Goal: Task Accomplishment & Management: Complete application form

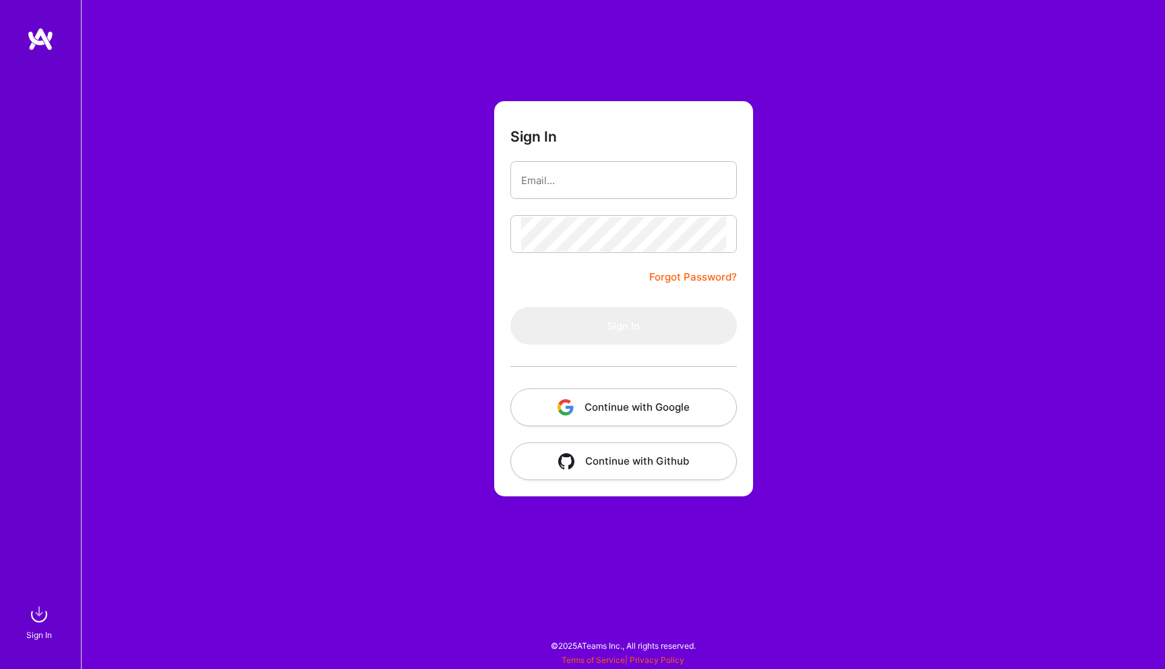
click at [637, 411] on button "Continue with Google" at bounding box center [623, 407] width 227 height 38
click at [579, 176] on input "email" at bounding box center [623, 180] width 205 height 34
type input "[EMAIL_ADDRESS][DOMAIN_NAME]"
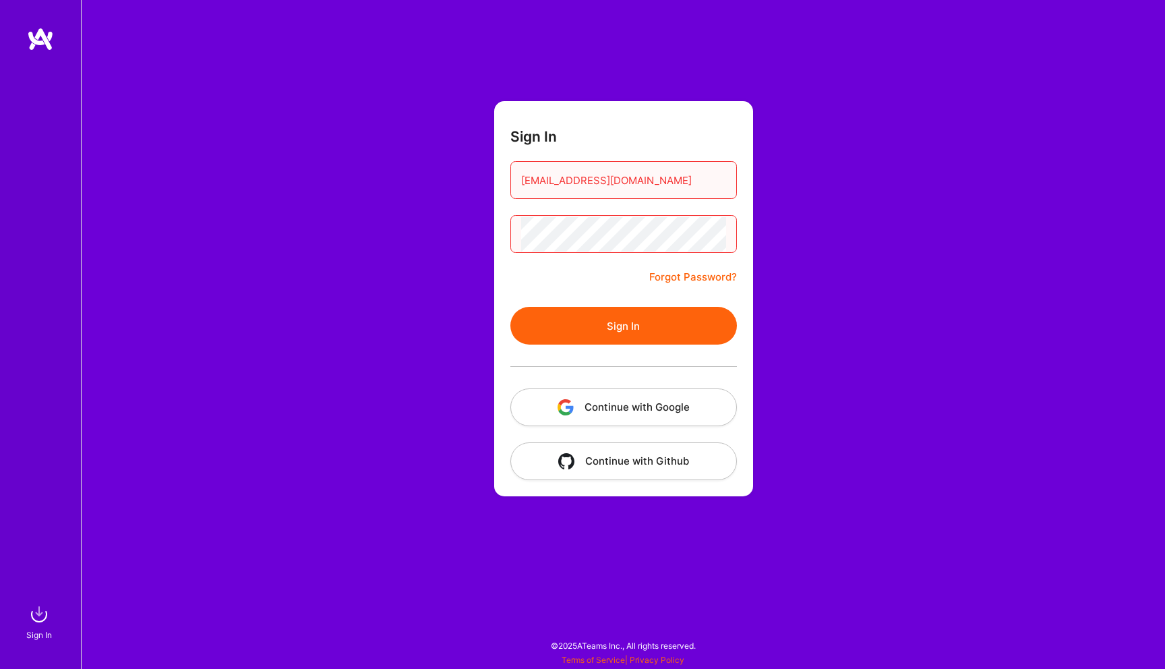
click at [623, 318] on button "Sign In" at bounding box center [623, 326] width 227 height 38
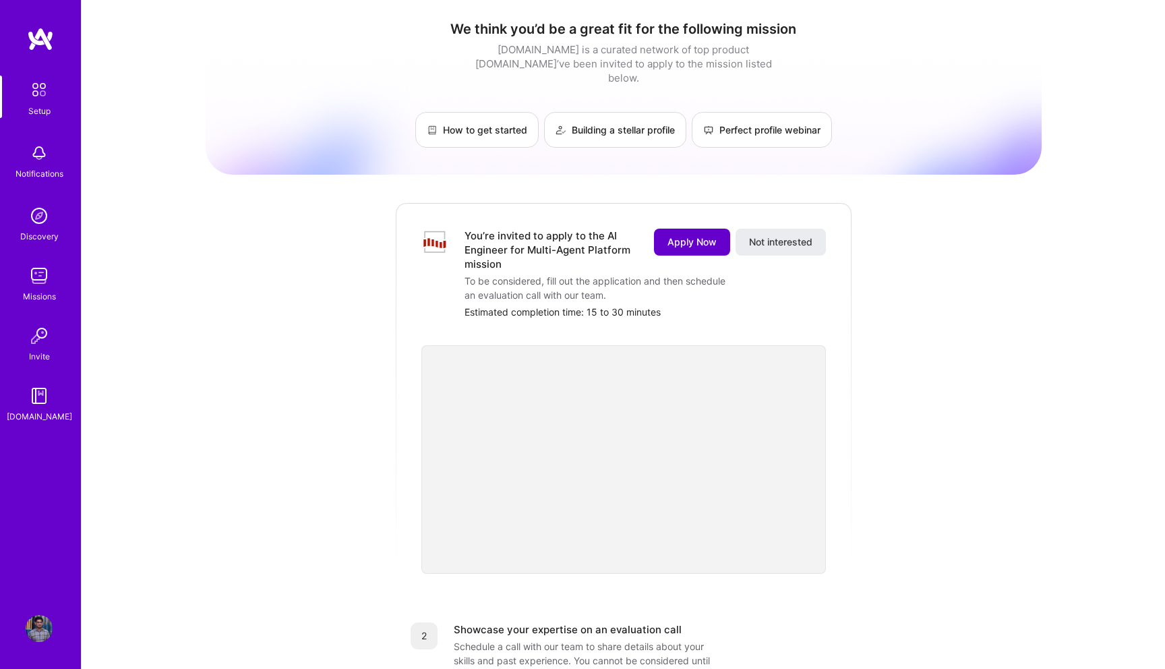
click at [672, 235] on span "Apply Now" at bounding box center [692, 241] width 49 height 13
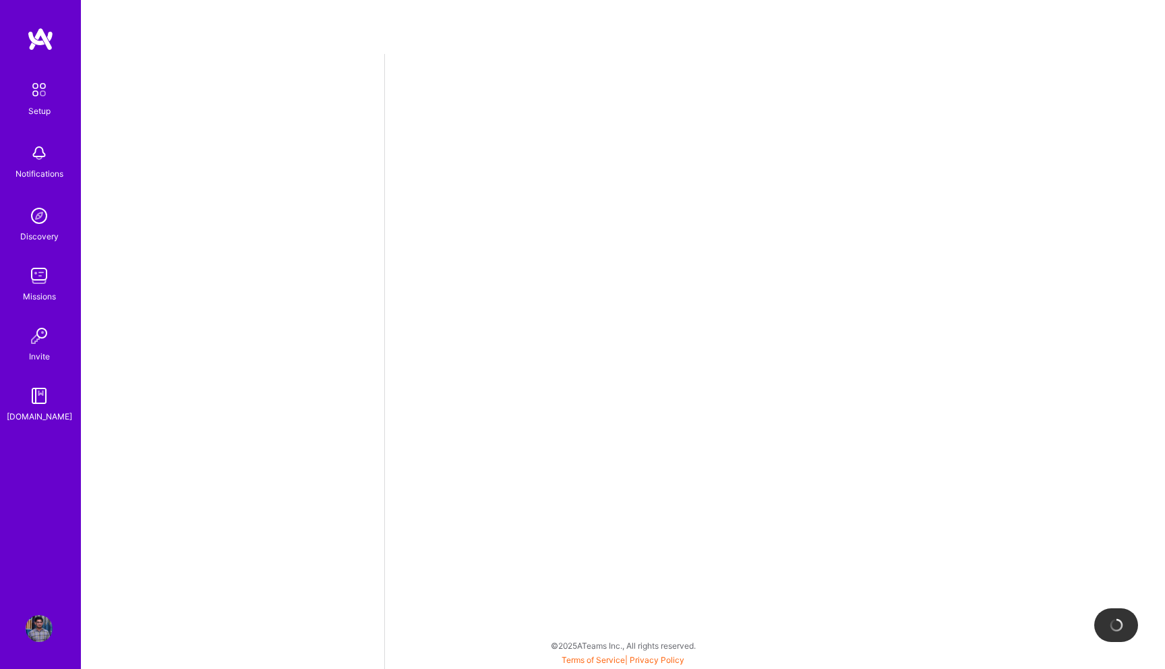
select select "US"
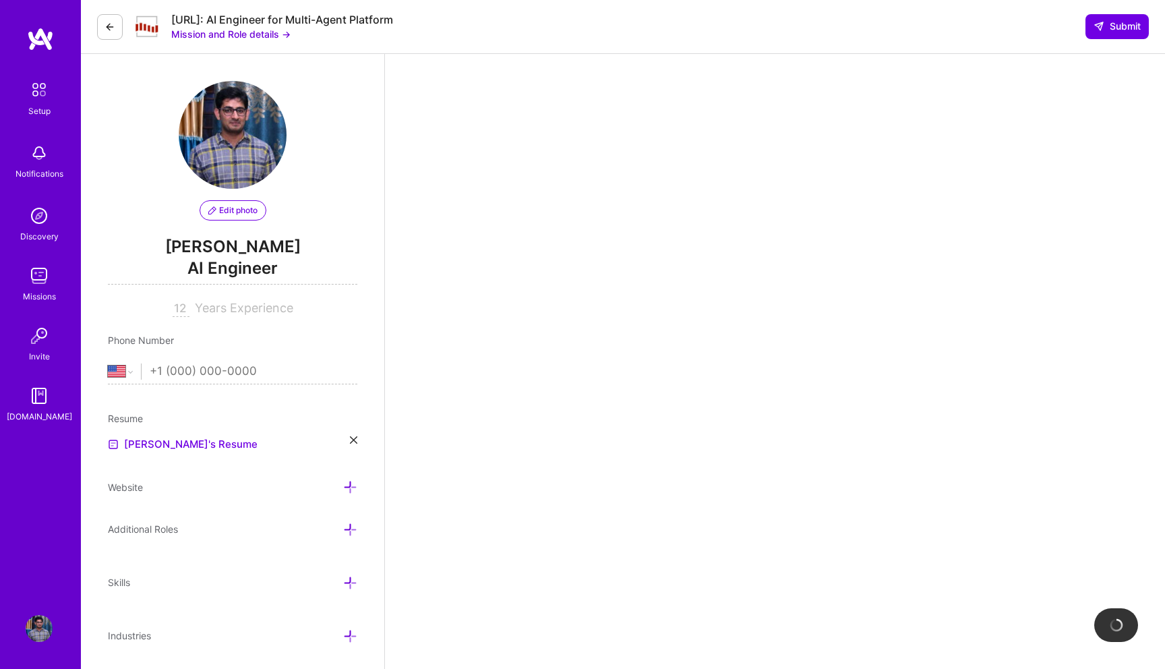
scroll to position [37, 0]
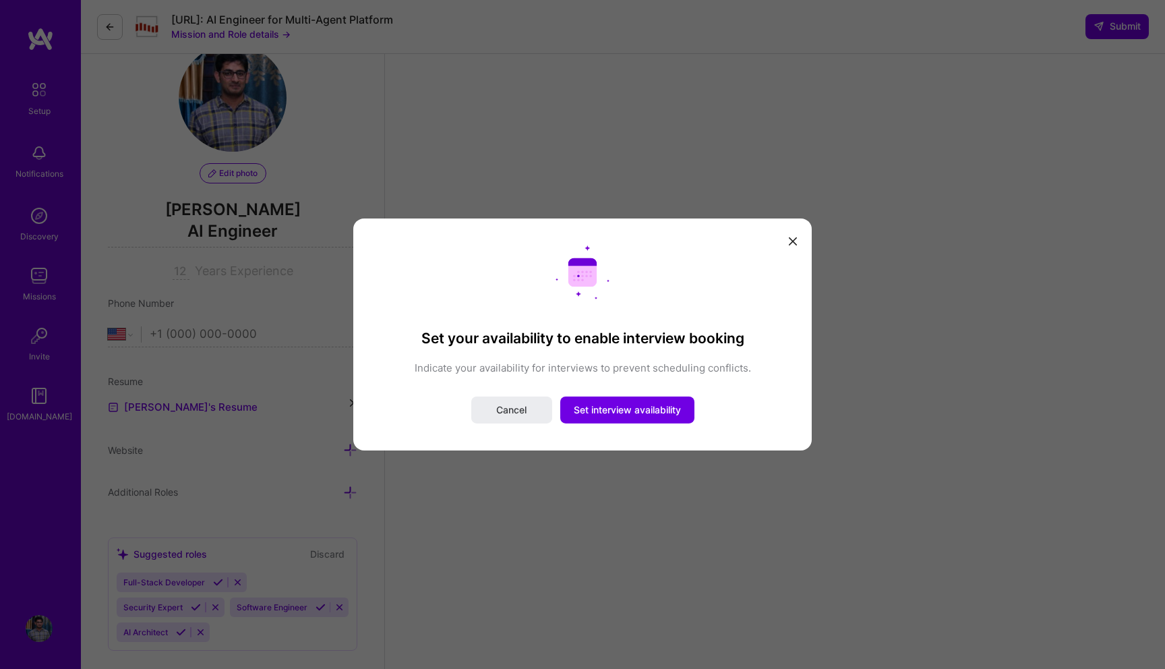
click at [794, 243] on icon "modal" at bounding box center [793, 241] width 8 height 8
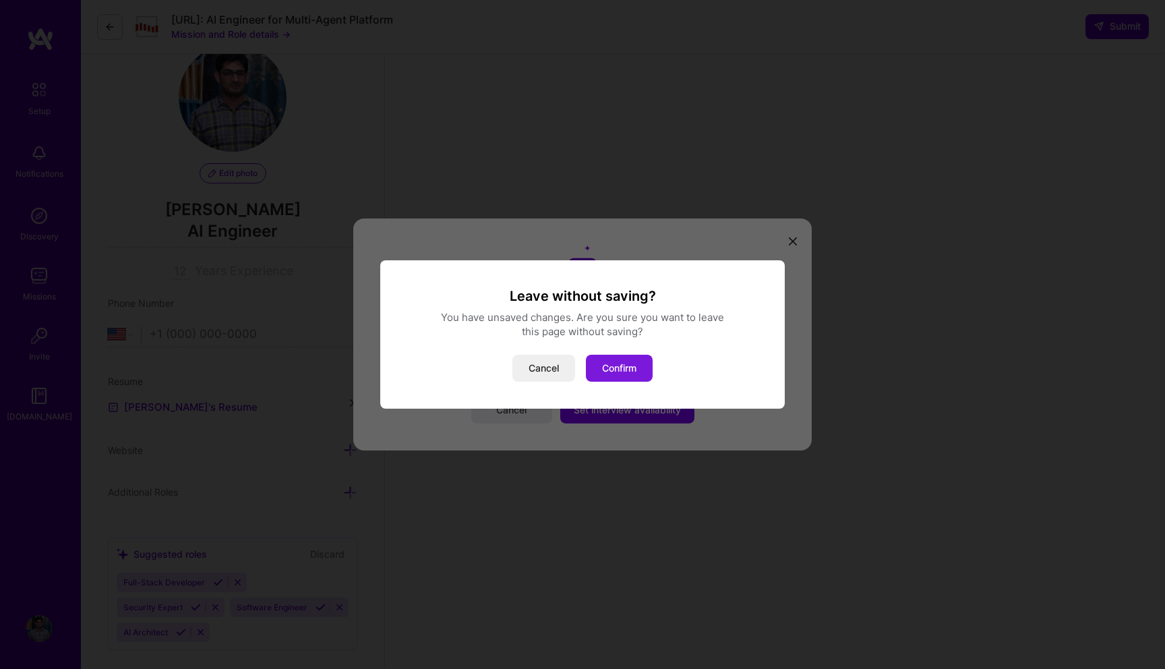
click at [614, 370] on button "Confirm" at bounding box center [619, 368] width 67 height 27
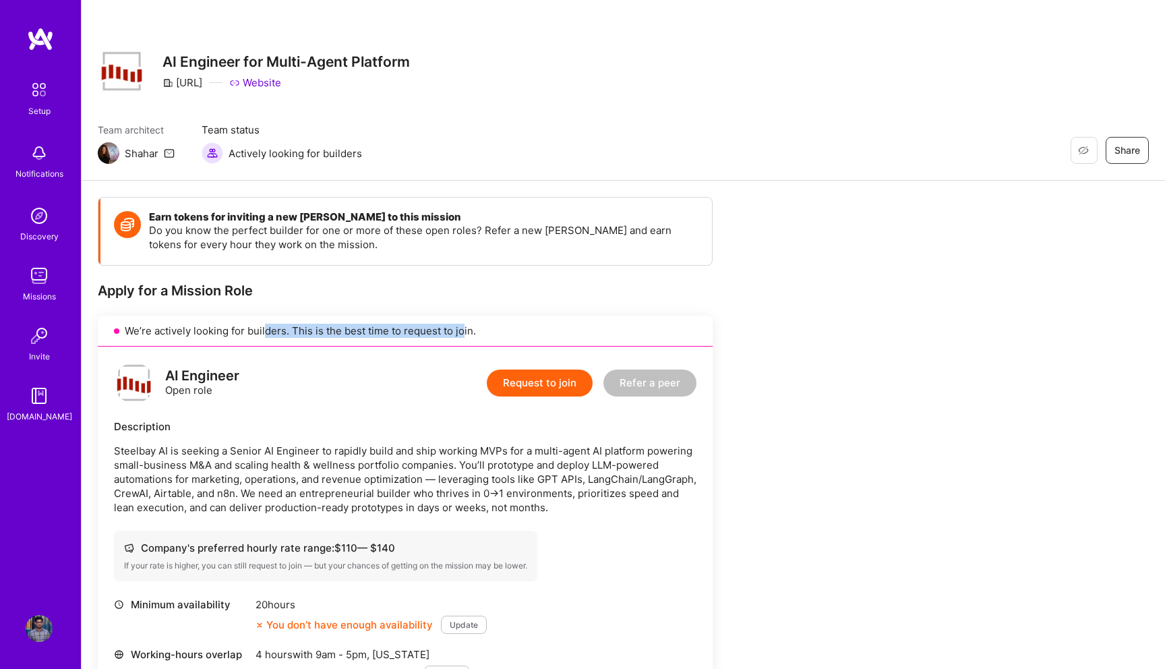
drag, startPoint x: 264, startPoint y: 331, endPoint x: 460, endPoint y: 331, distance: 196.2
click at [460, 331] on div "We’re actively looking for builders. This is the best time to request to join." at bounding box center [405, 331] width 615 height 31
click at [372, 350] on div "AI Engineer Open role Request to join Refer a peer Description Steelbay AI is s…" at bounding box center [405, 572] width 615 height 450
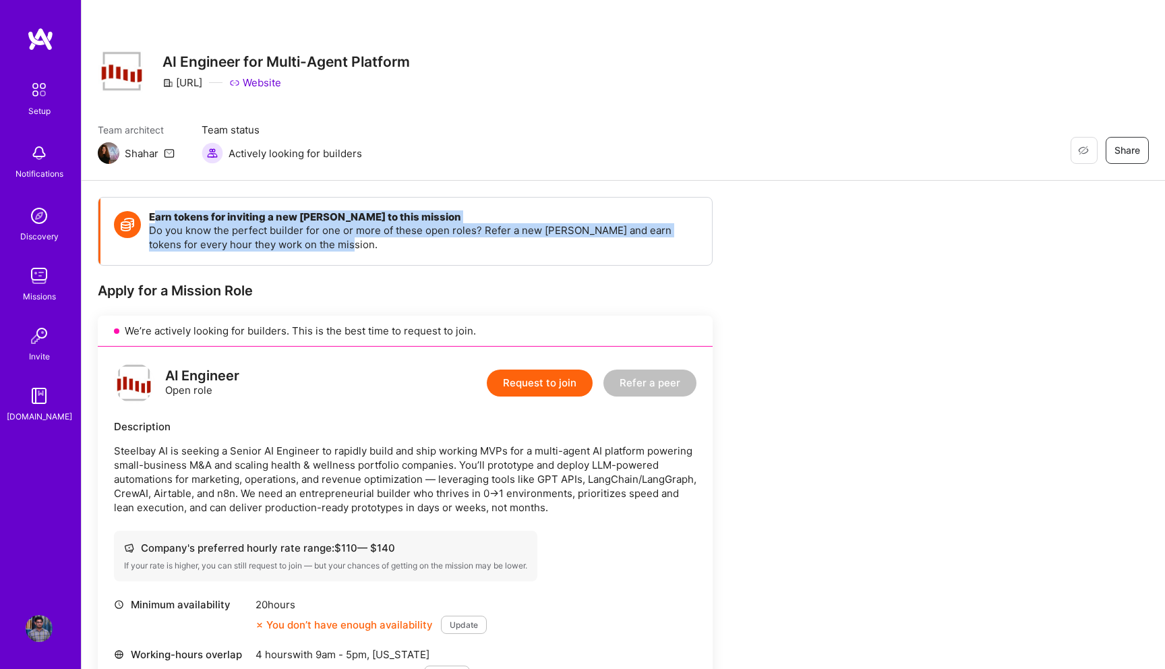
drag, startPoint x: 154, startPoint y: 219, endPoint x: 360, endPoint y: 247, distance: 208.3
click at [360, 247] on div "Earn tokens for inviting a new [PERSON_NAME] to this mission Do you know the pe…" at bounding box center [424, 231] width 550 height 40
click at [360, 247] on p "Do you know the perfect builder for one or more of these open roles? Refer a ne…" at bounding box center [424, 237] width 550 height 28
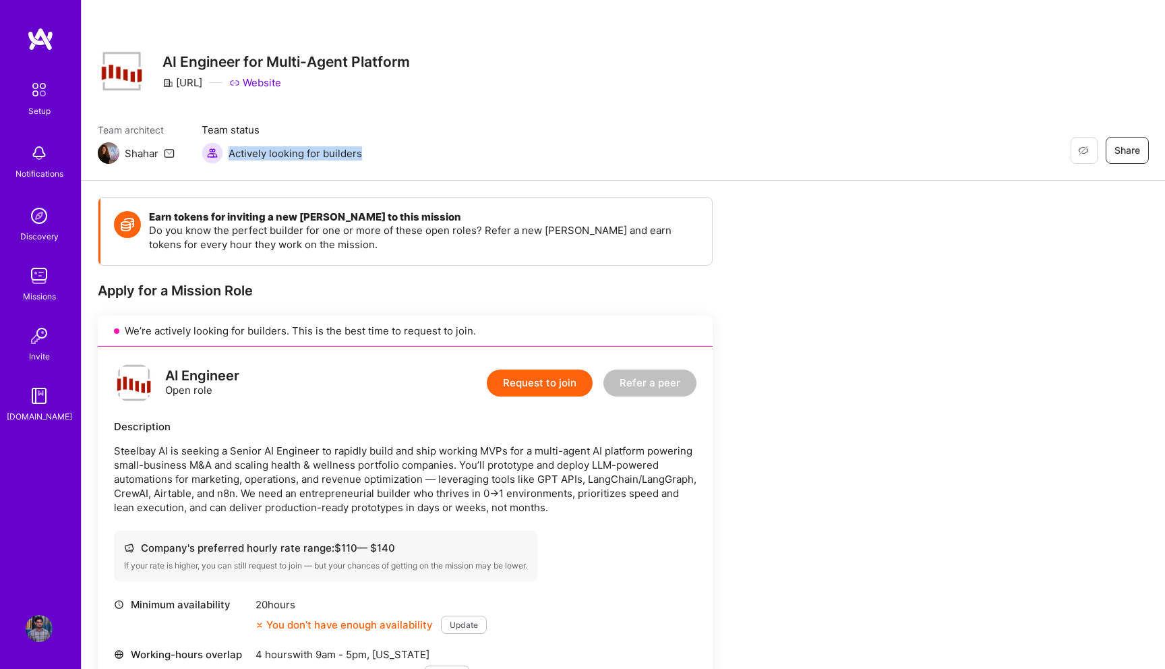
drag, startPoint x: 232, startPoint y: 152, endPoint x: 469, endPoint y: 150, distance: 236.7
click at [469, 152] on div "Team architect Shahar Team status Actively looking for builders Restore Not Int…" at bounding box center [623, 143] width 1051 height 41
click at [266, 84] on link "Website" at bounding box center [255, 83] width 52 height 14
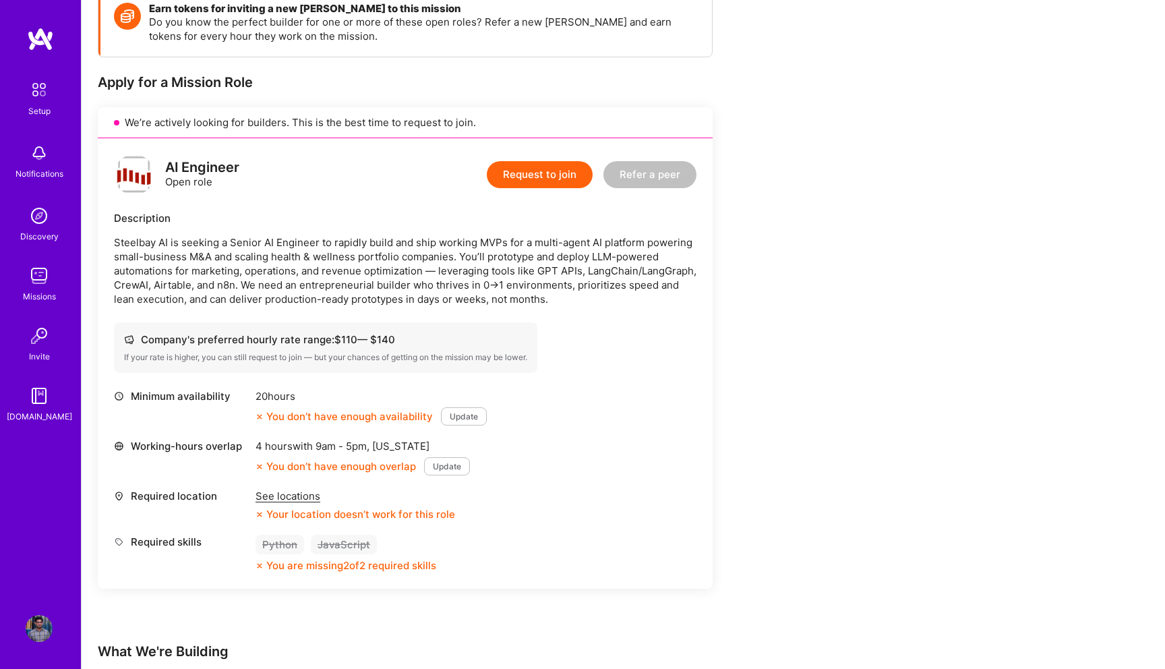
scroll to position [209, 0]
drag, startPoint x: 148, startPoint y: 343, endPoint x: 438, endPoint y: 344, distance: 290.6
click at [438, 344] on div "Company's preferred hourly rate range: $ 110 — $ 140" at bounding box center [325, 339] width 403 height 14
drag, startPoint x: 131, startPoint y: 356, endPoint x: 202, endPoint y: 359, distance: 70.9
click at [202, 359] on div "If your rate is higher, you can still request to join — but your chances of get…" at bounding box center [325, 356] width 403 height 11
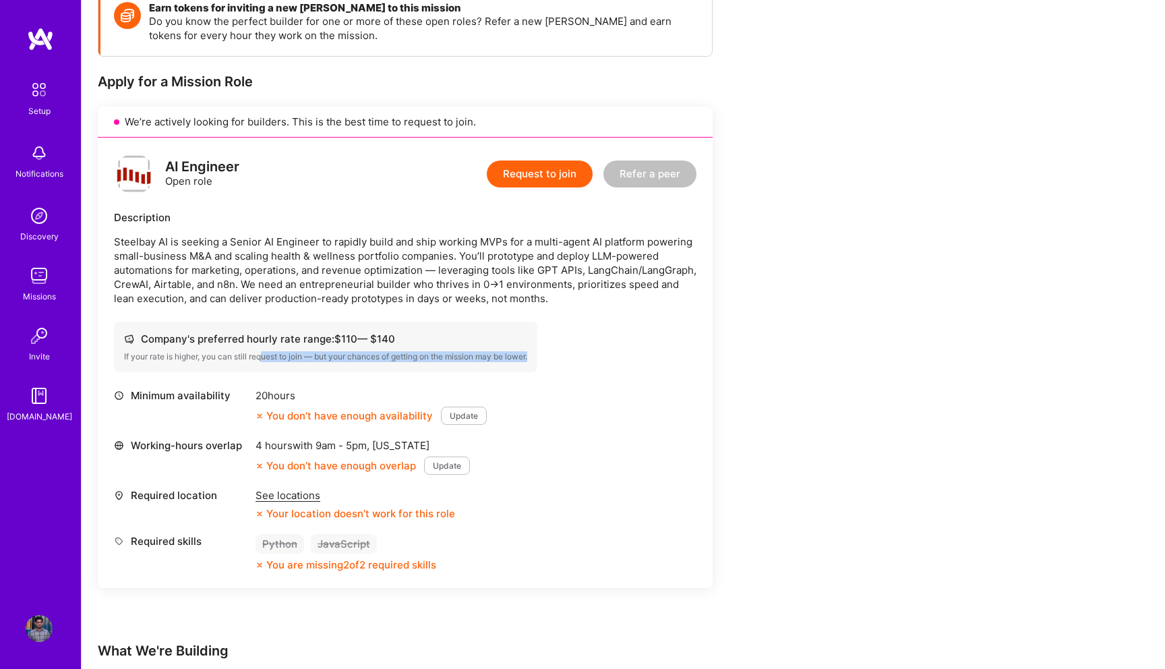
drag, startPoint x: 265, startPoint y: 355, endPoint x: 558, endPoint y: 355, distance: 293.3
click at [559, 357] on div "Company's preferred hourly rate range: $ 110 — $ 140 If your rate is higher, yo…" at bounding box center [405, 347] width 583 height 51
click at [558, 355] on div "Company's preferred hourly rate range: $ 110 — $ 140 If your rate is higher, yo…" at bounding box center [405, 347] width 583 height 51
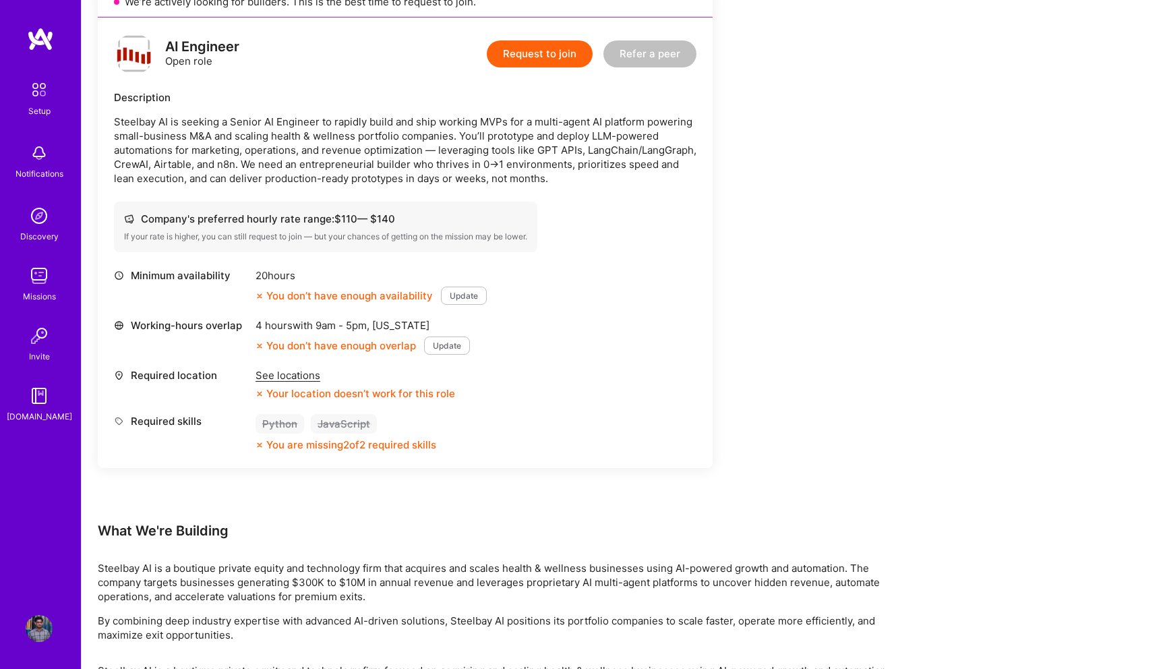
scroll to position [324, 0]
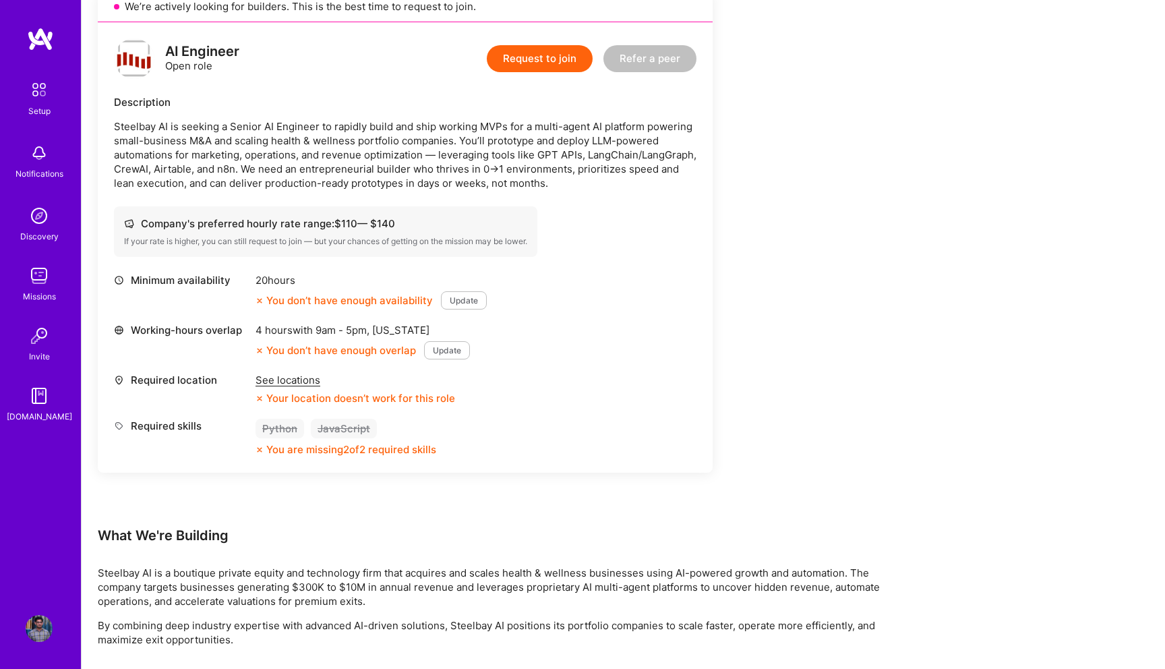
click at [443, 352] on button "Update" at bounding box center [447, 350] width 46 height 18
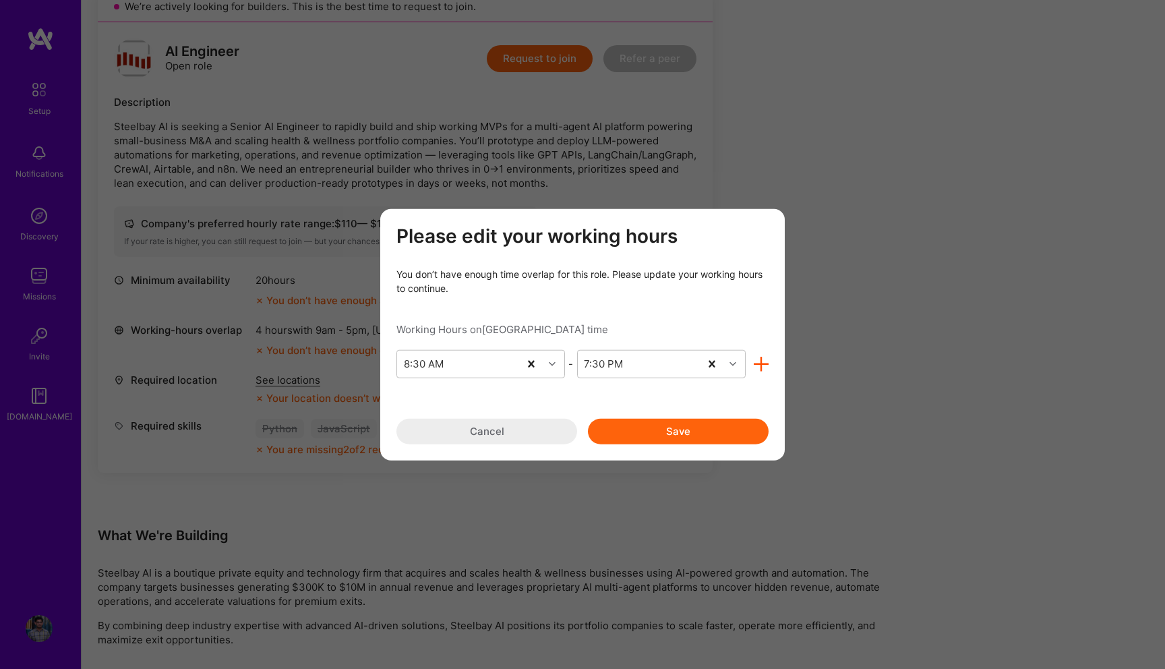
click at [498, 425] on button "Cancel" at bounding box center [486, 431] width 181 height 26
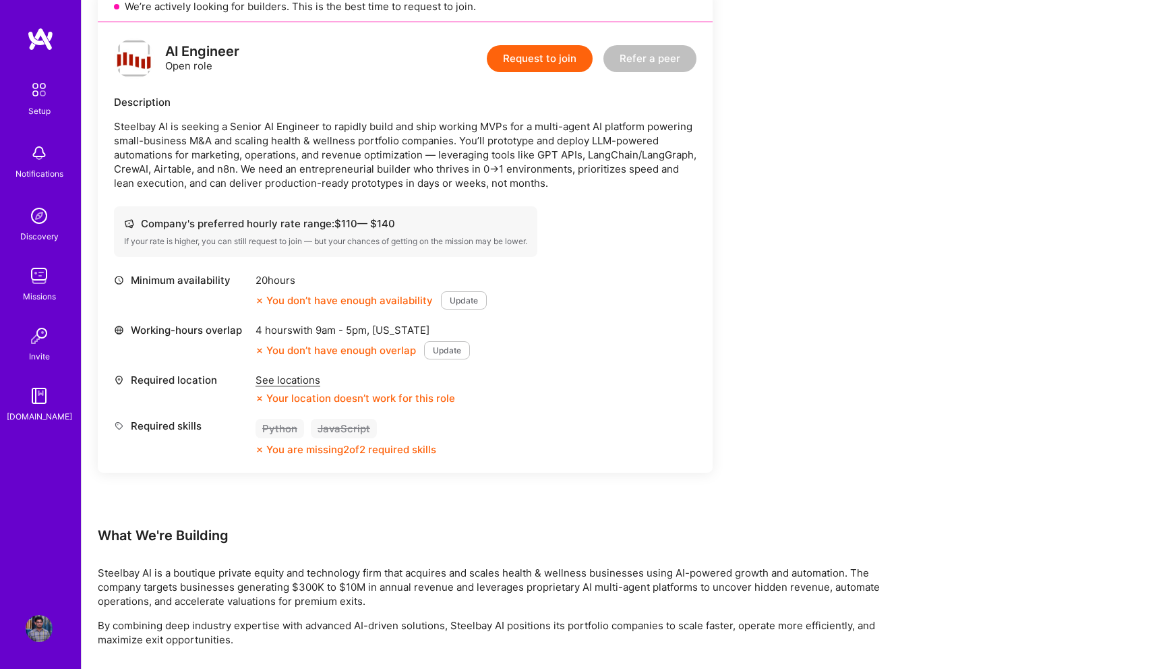
click at [295, 379] on div "See locations" at bounding box center [356, 380] width 200 height 14
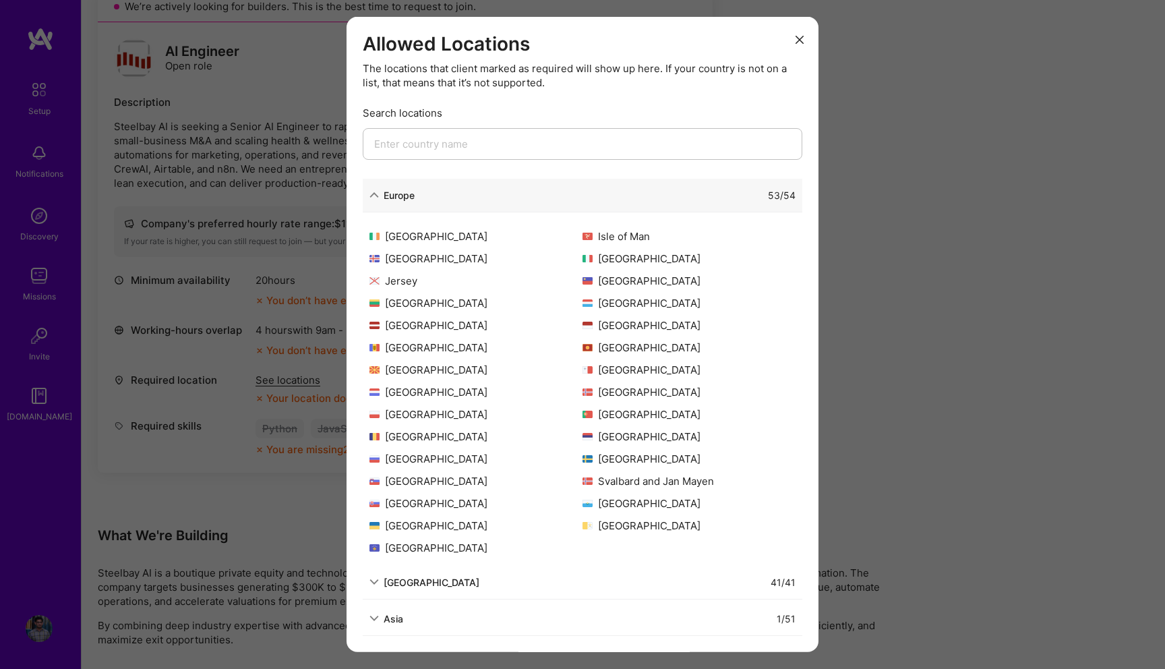
scroll to position [2, 0]
click at [446, 577] on div "[GEOGRAPHIC_DATA]" at bounding box center [432, 579] width 96 height 14
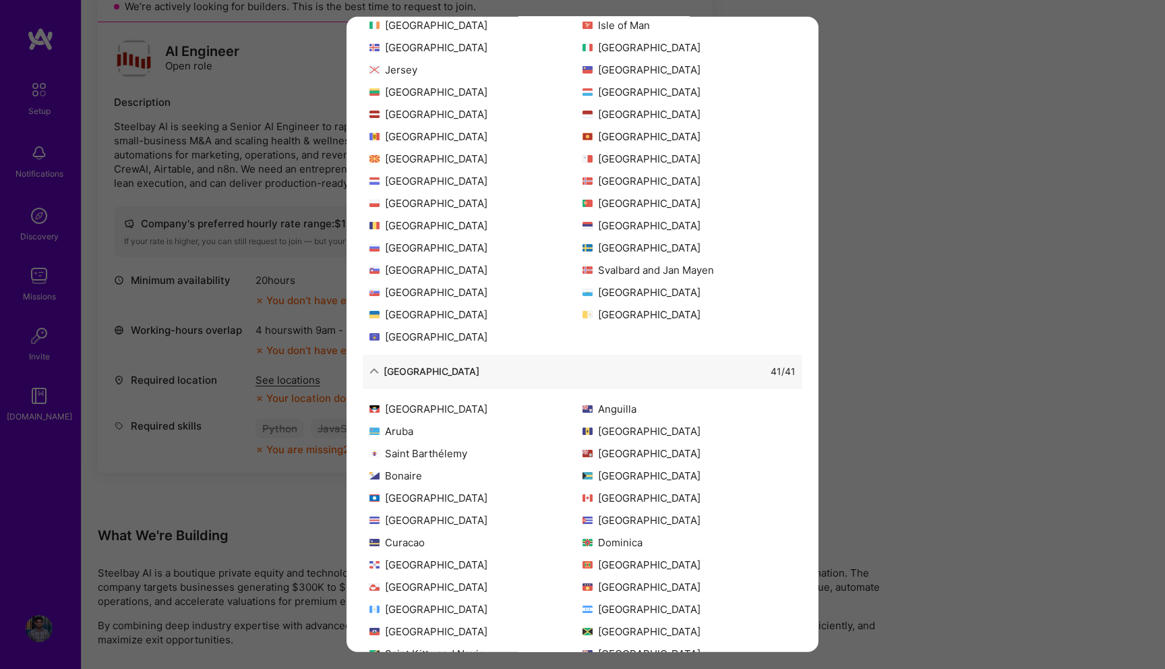
scroll to position [353, 0]
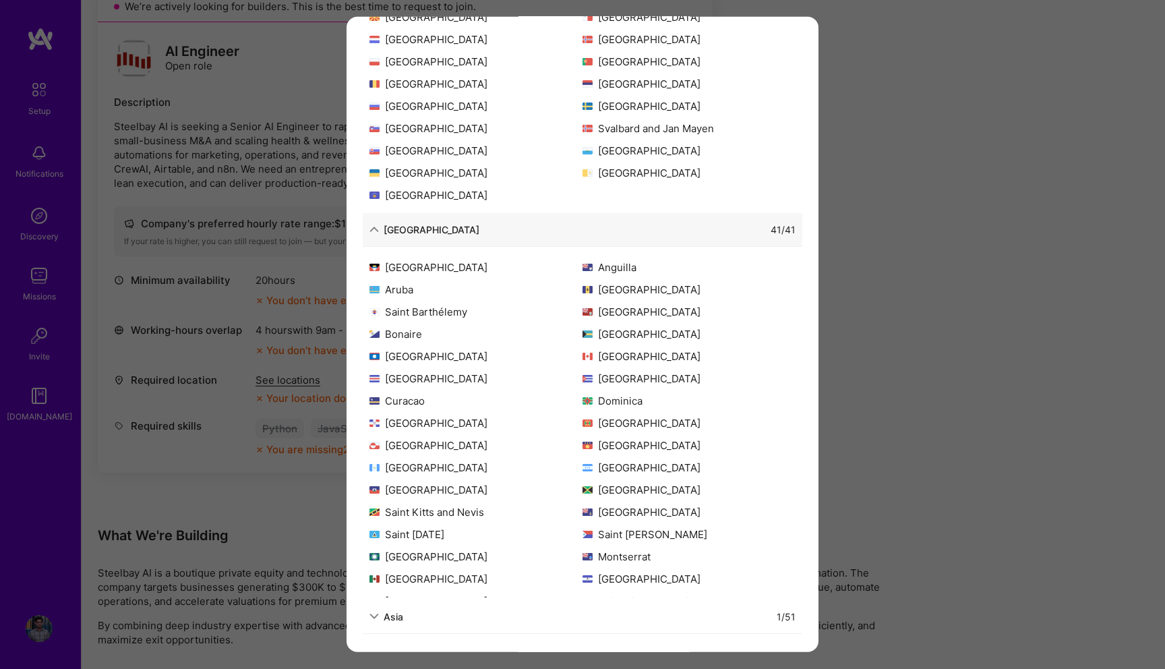
click at [421, 618] on div "1 / 51" at bounding box center [599, 616] width 392 height 14
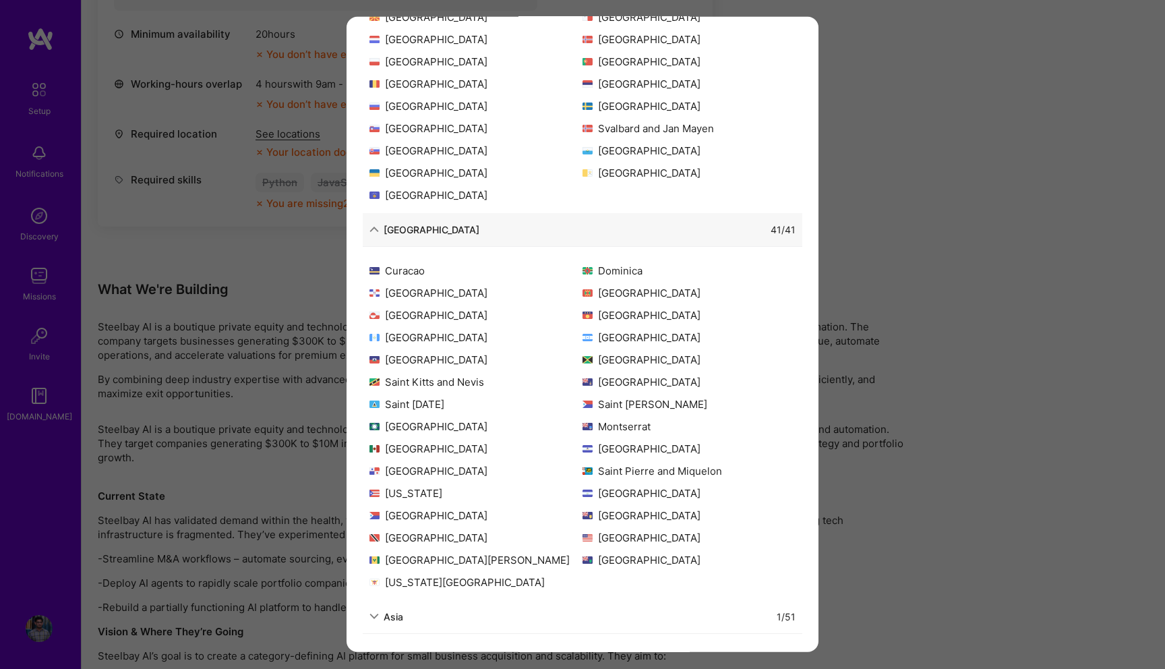
scroll to position [636, 0]
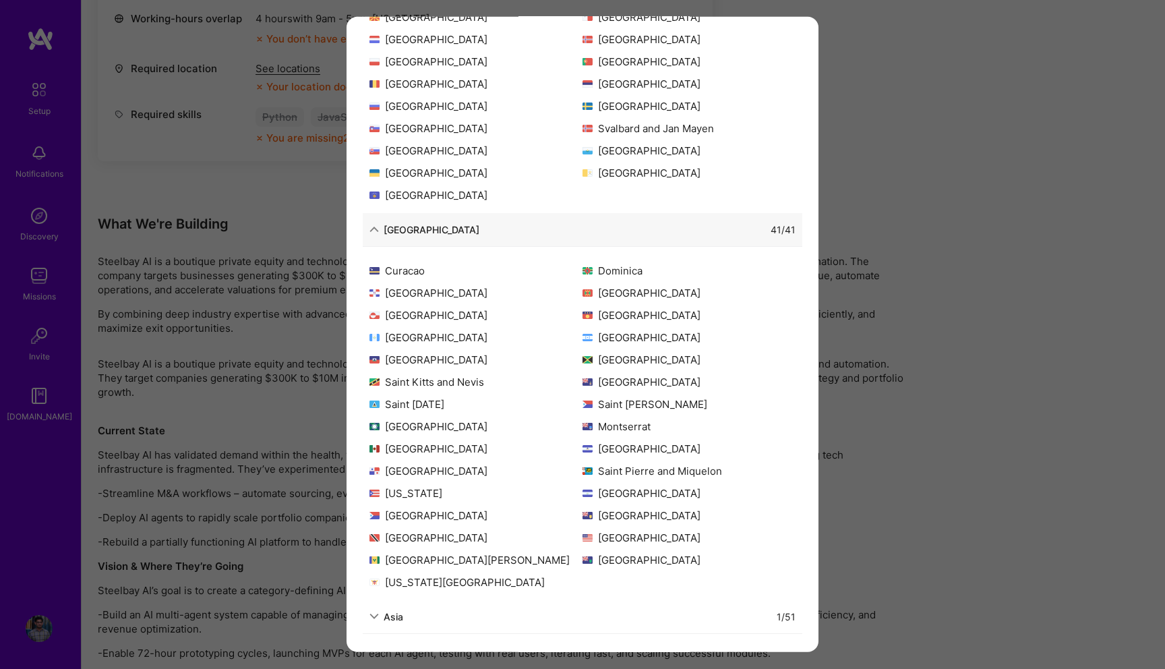
click at [396, 614] on div "Asia" at bounding box center [394, 616] width 20 height 14
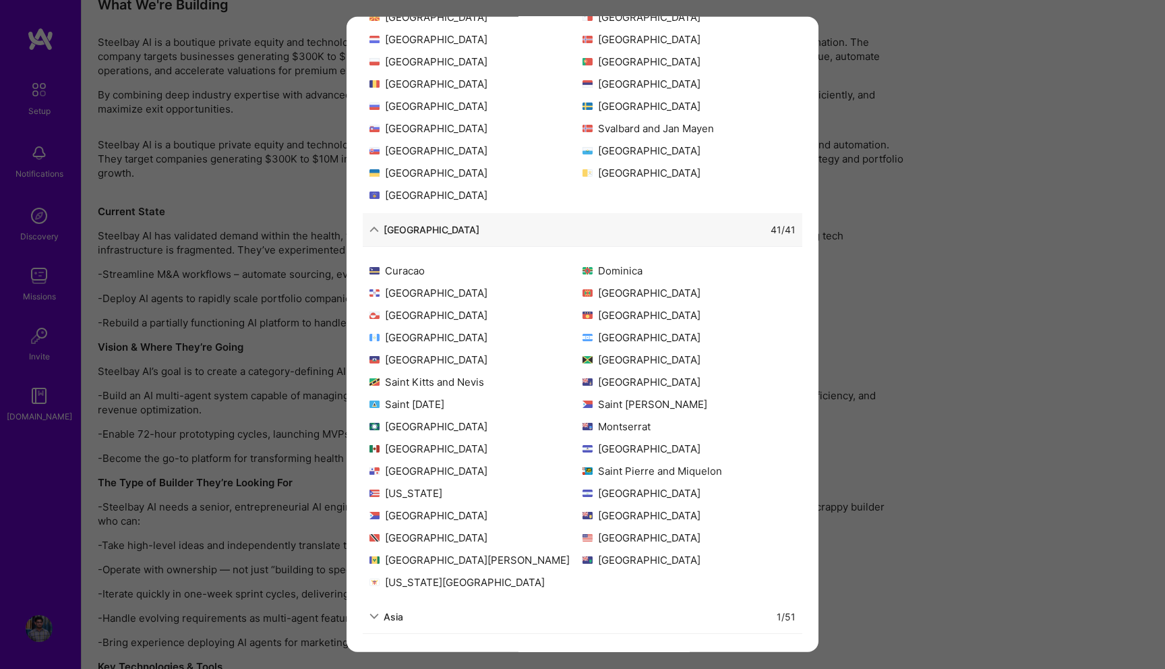
scroll to position [860, 0]
click at [417, 629] on div "Asia 1 / 51" at bounding box center [583, 616] width 440 height 34
click at [389, 614] on div "Asia" at bounding box center [394, 616] width 20 height 14
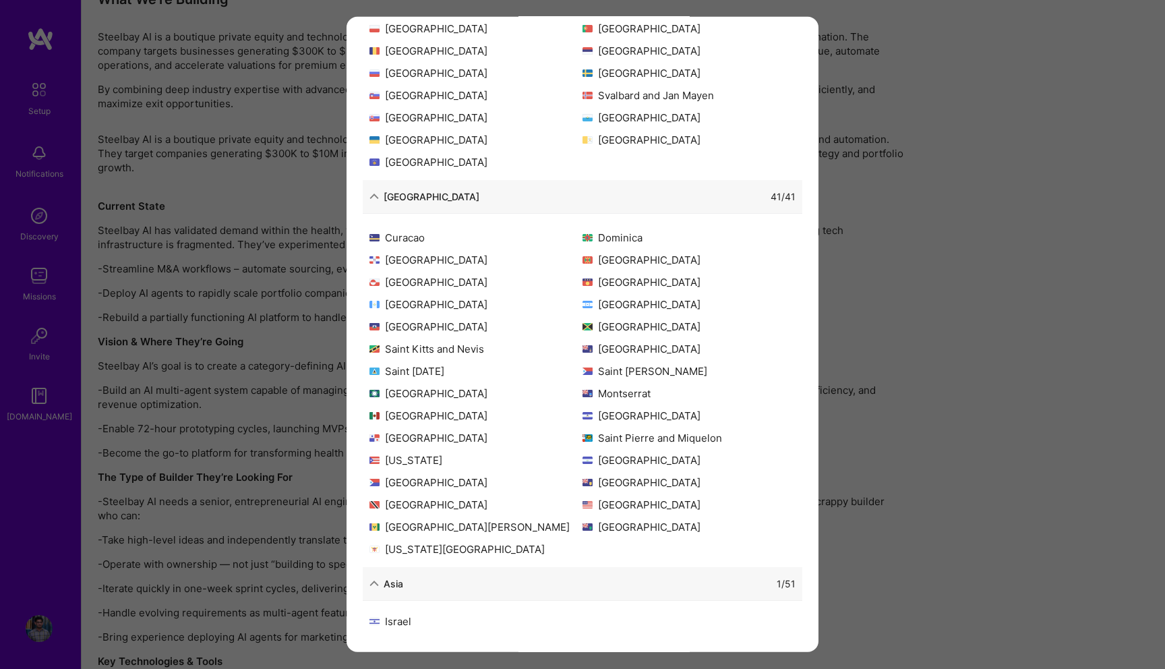
click at [402, 624] on div "Israel" at bounding box center [476, 621] width 213 height 14
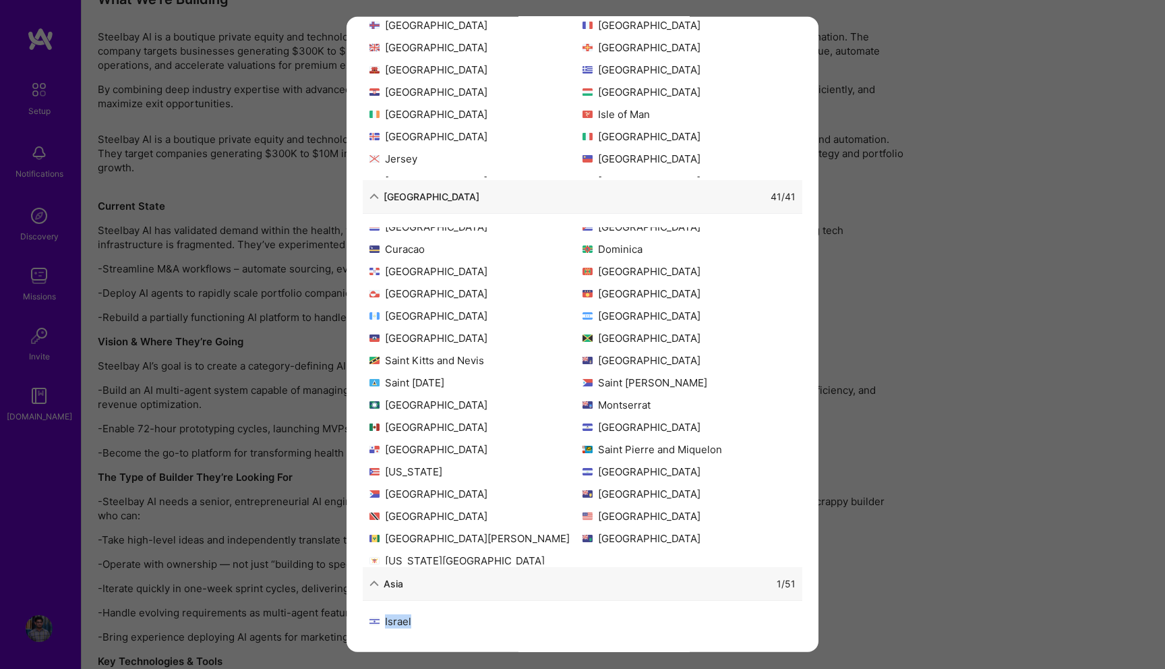
scroll to position [0, 0]
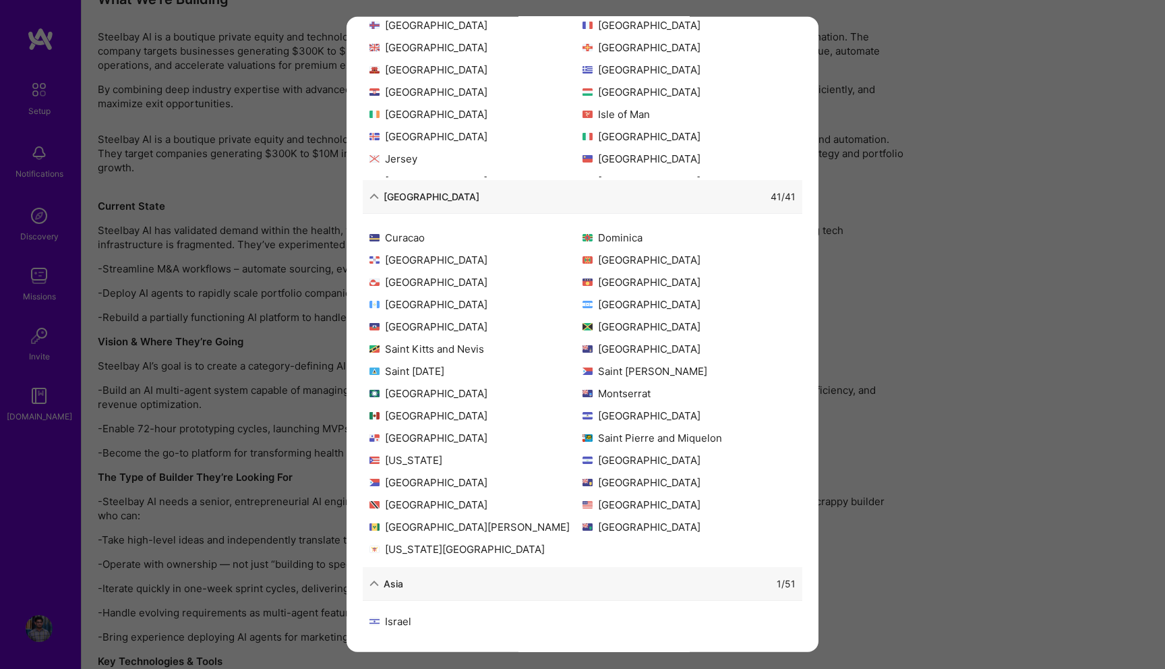
click at [608, 505] on div "[GEOGRAPHIC_DATA]" at bounding box center [689, 504] width 213 height 14
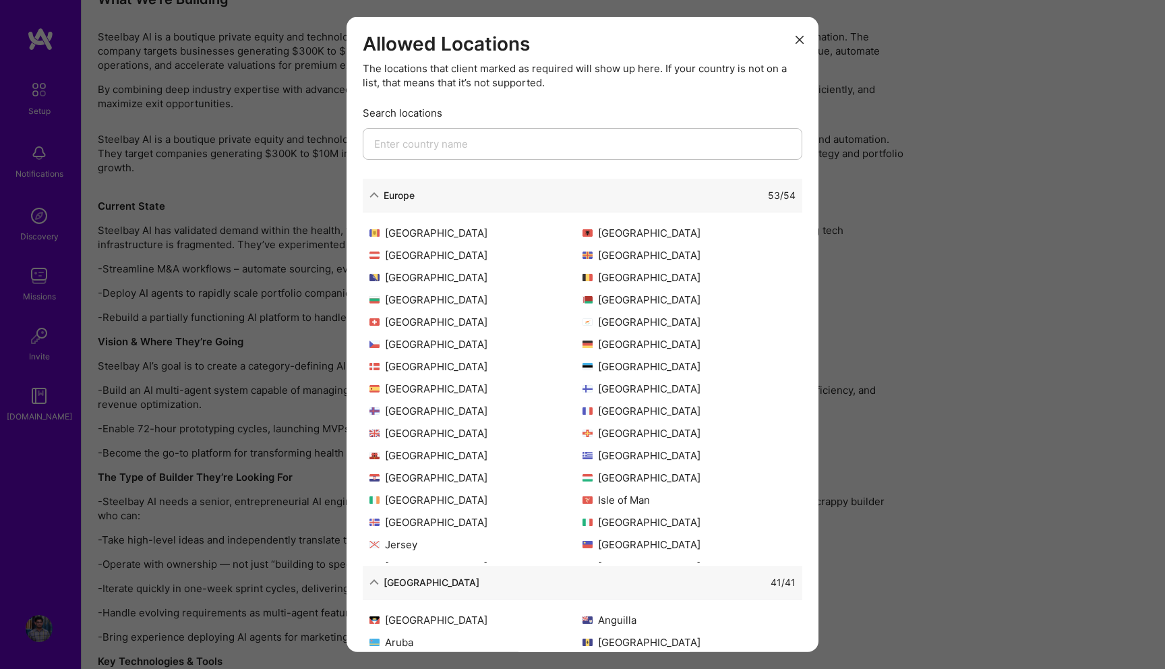
click at [803, 34] on button "modal" at bounding box center [800, 39] width 16 height 22
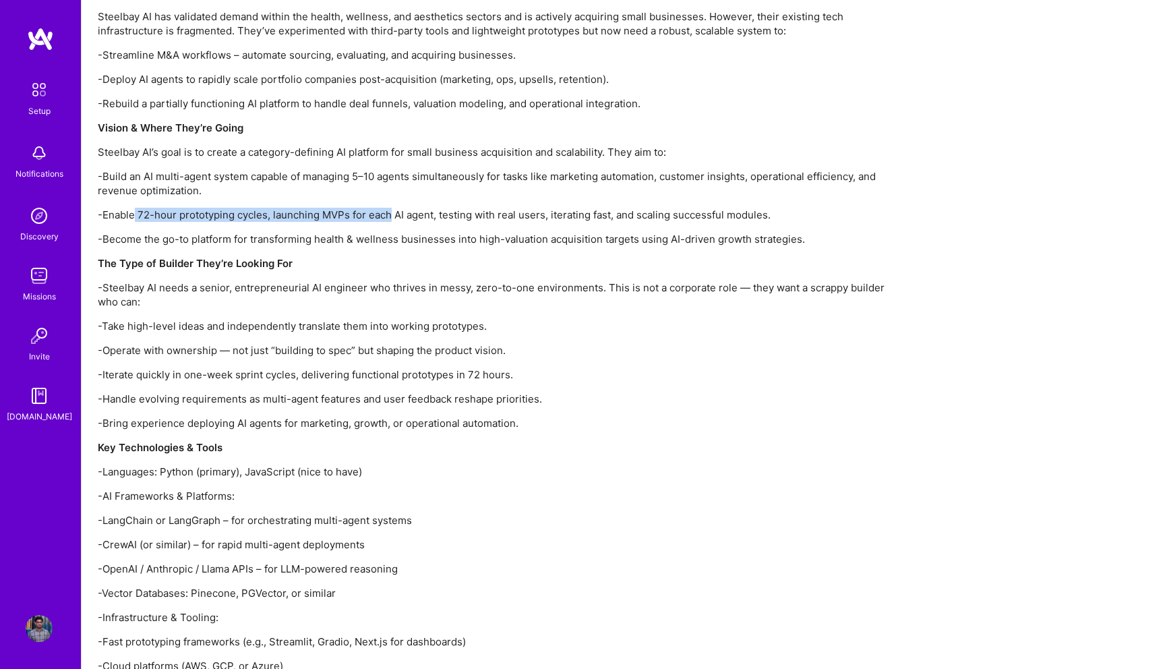
drag, startPoint x: 131, startPoint y: 213, endPoint x: 392, endPoint y: 220, distance: 260.4
click at [392, 220] on p "-Enable 72-hour prototyping cycles, launching MVPs for each AI agent, testing w…" at bounding box center [502, 215] width 809 height 14
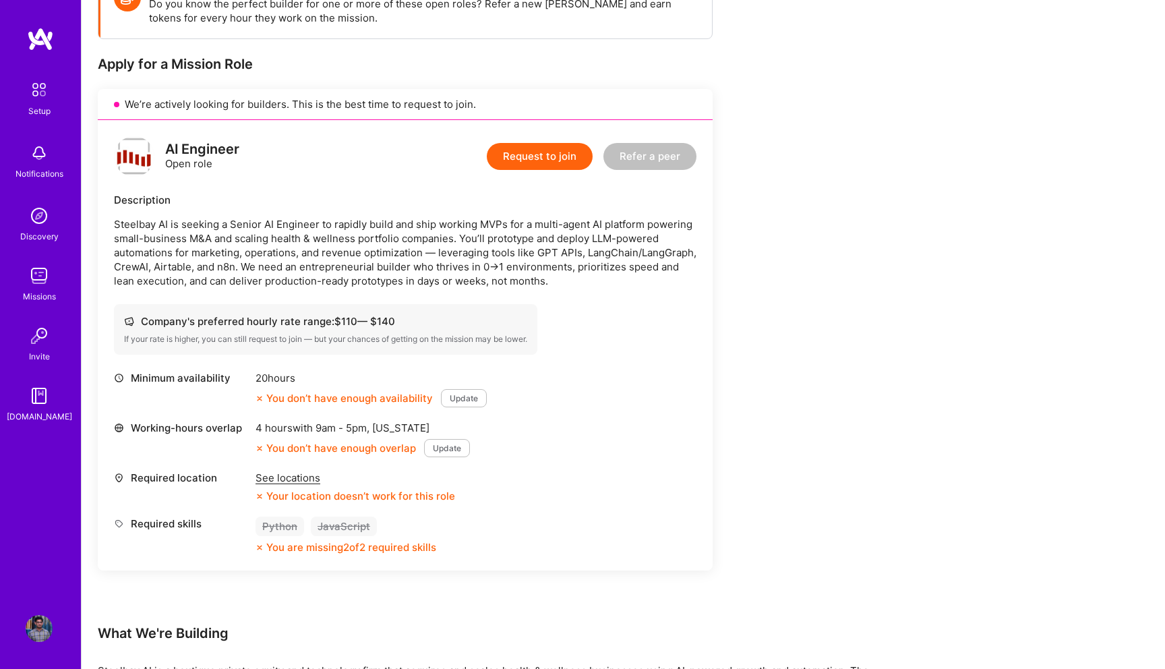
scroll to position [229, 0]
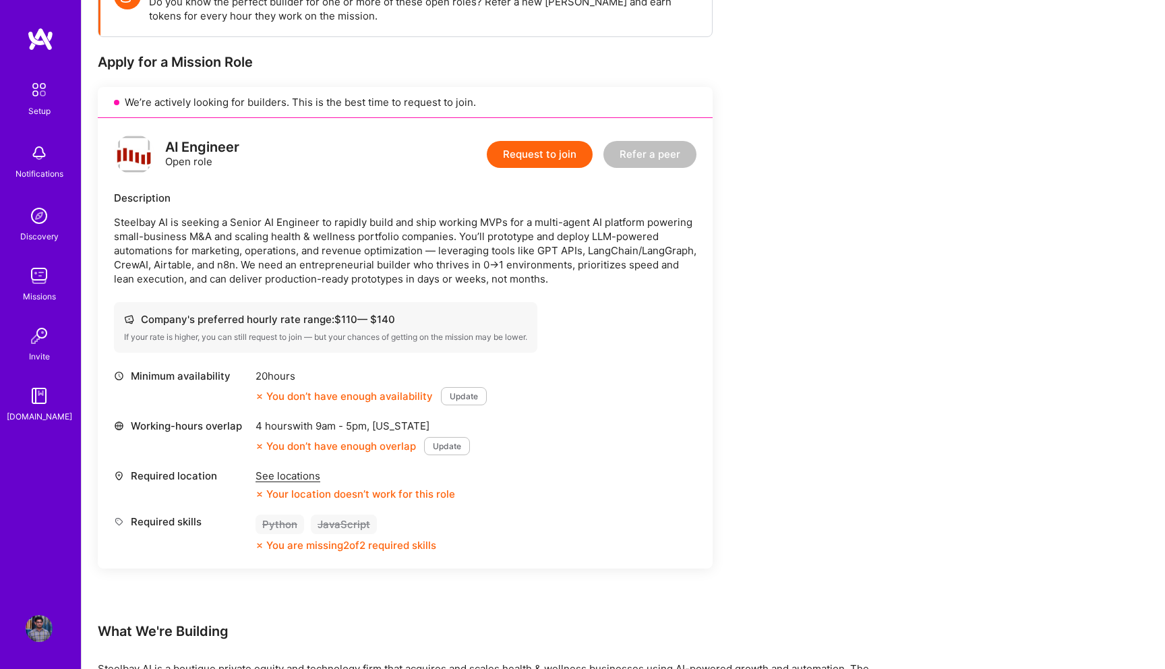
click at [34, 92] on img at bounding box center [39, 90] width 28 height 28
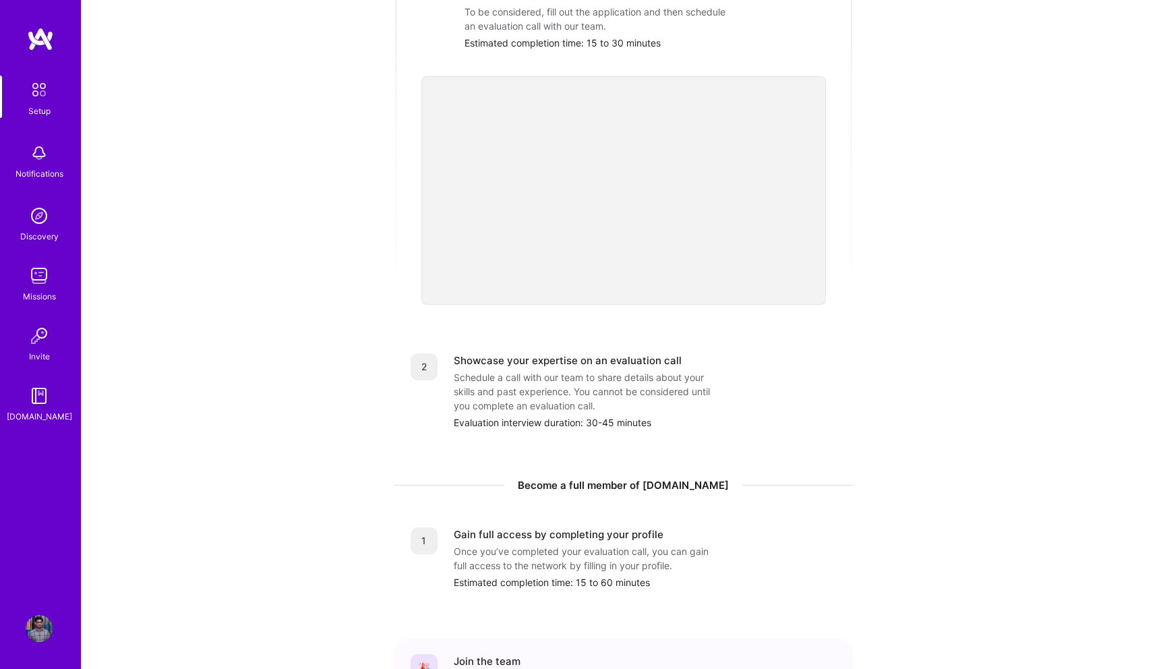
scroll to position [390, 0]
